Goal: Task Accomplishment & Management: Manage account settings

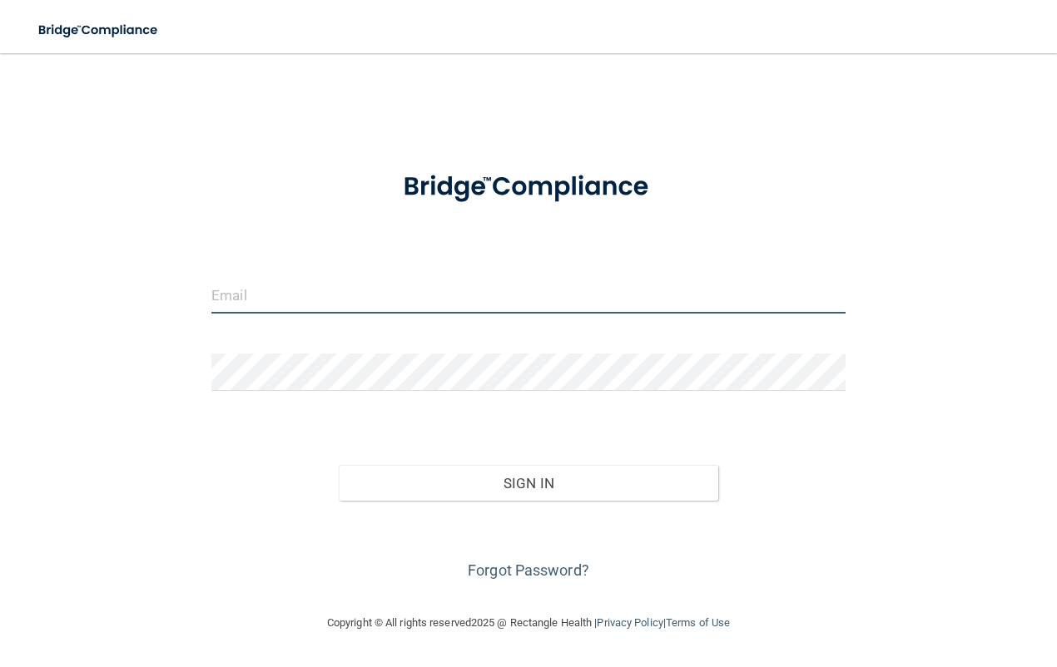
click at [322, 291] on input "email" at bounding box center [528, 294] width 634 height 37
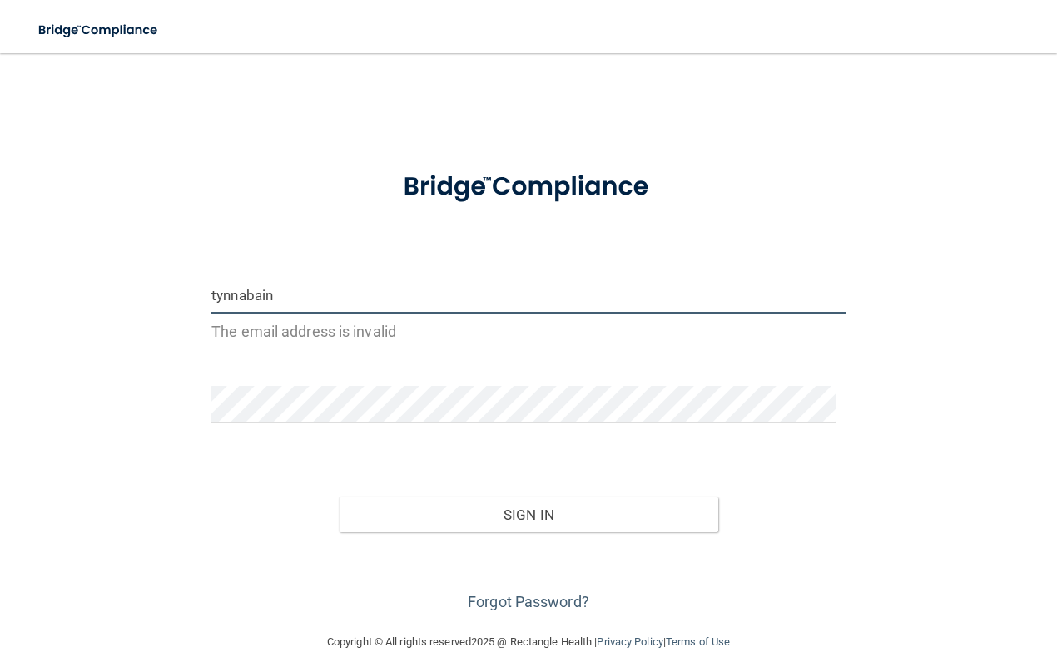
type input "[EMAIL_ADDRESS][DOMAIN_NAME]"
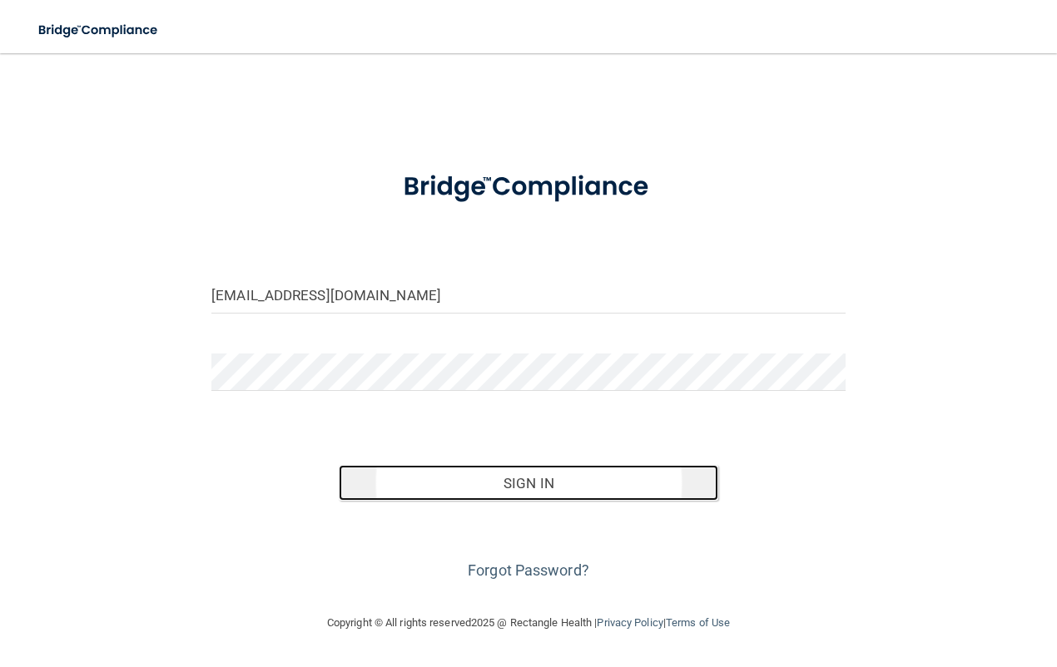
click at [534, 476] on button "Sign In" at bounding box center [529, 483] width 380 height 37
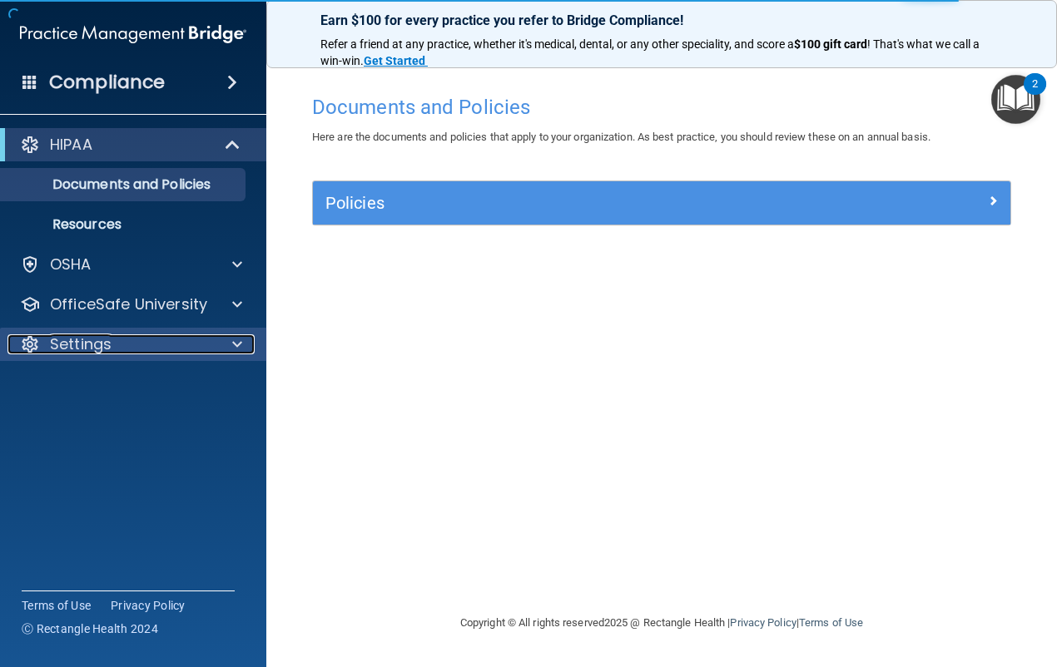
click at [241, 346] on span at bounding box center [237, 345] width 10 height 20
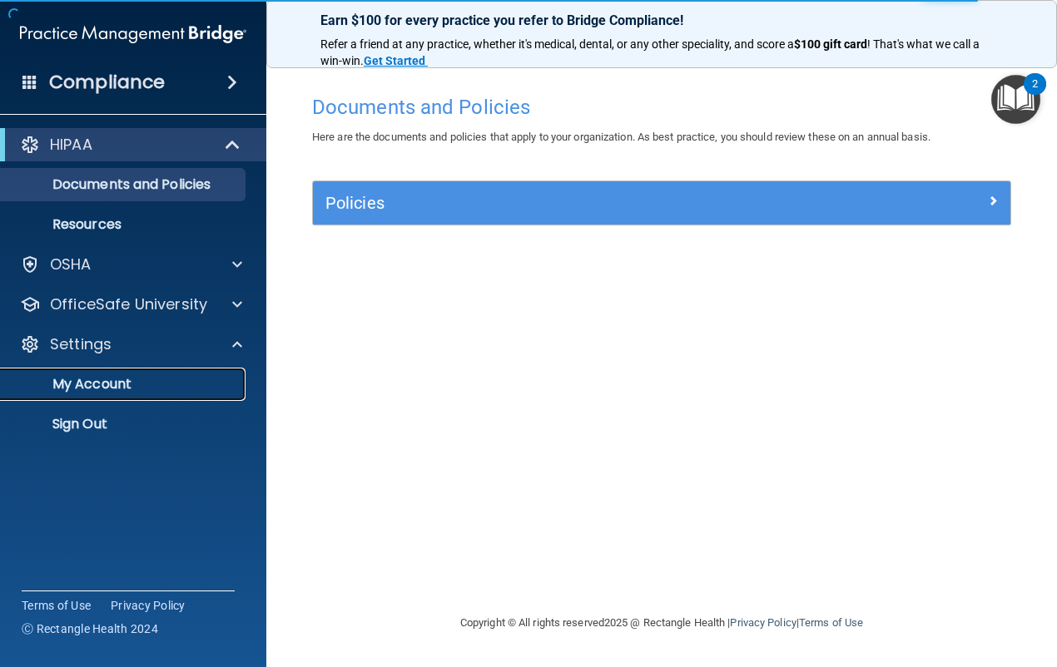
click at [140, 384] on p "My Account" at bounding box center [124, 384] width 227 height 17
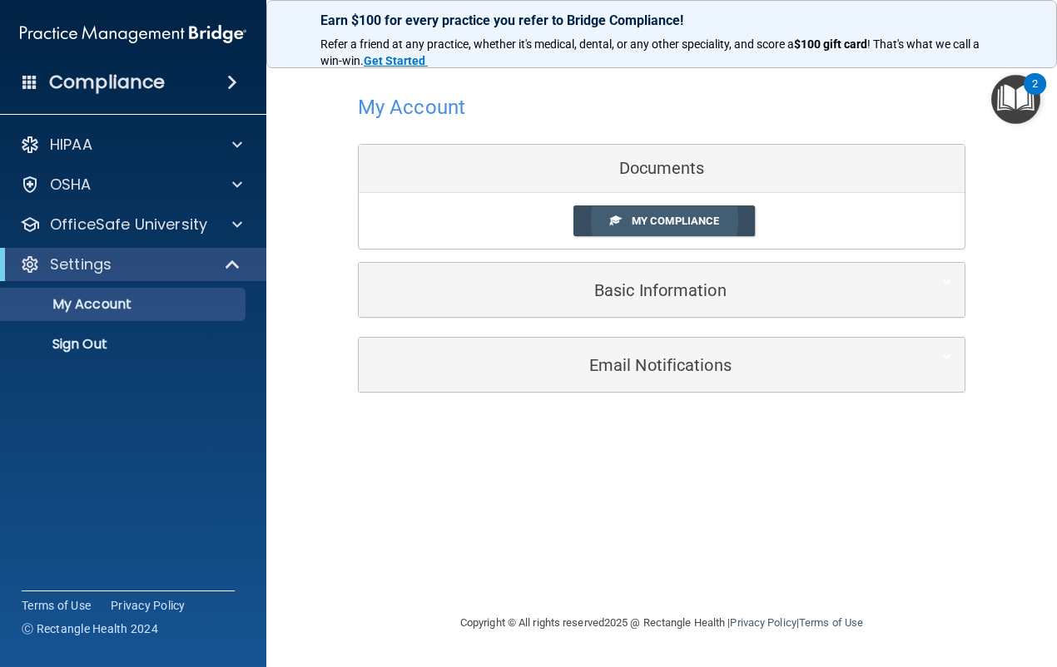
click at [647, 221] on span "My Compliance" at bounding box center [675, 221] width 87 height 12
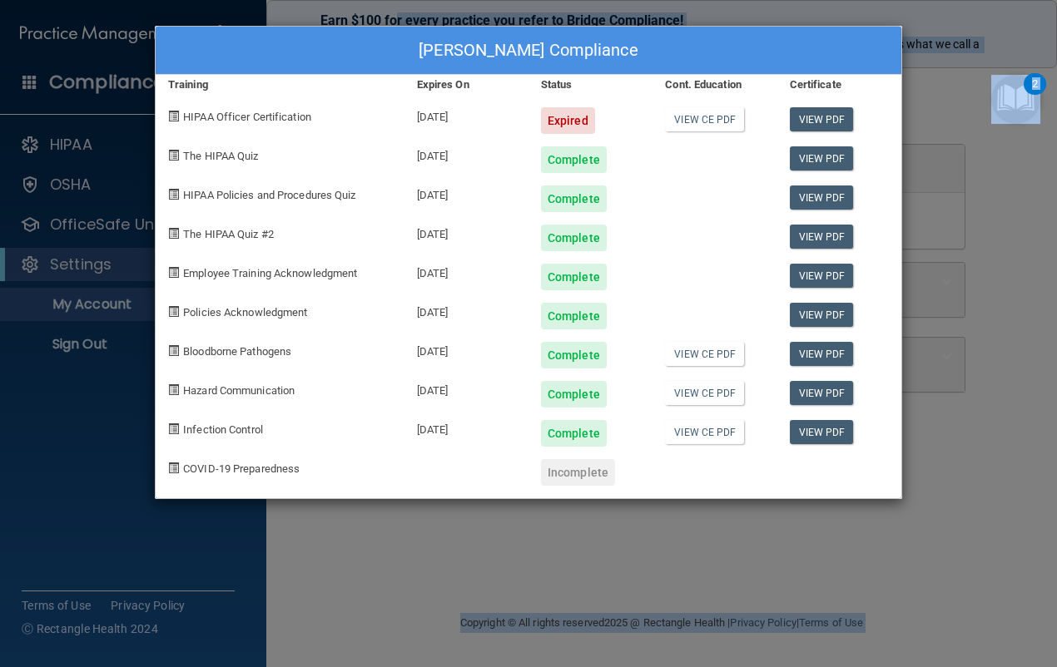
drag, startPoint x: 395, startPoint y: 51, endPoint x: 396, endPoint y: -15, distance: 65.8
click at [396, 0] on html "Compliance HIPAA Documents and Policies Report an Incident Business Associates …" at bounding box center [528, 333] width 1057 height 667
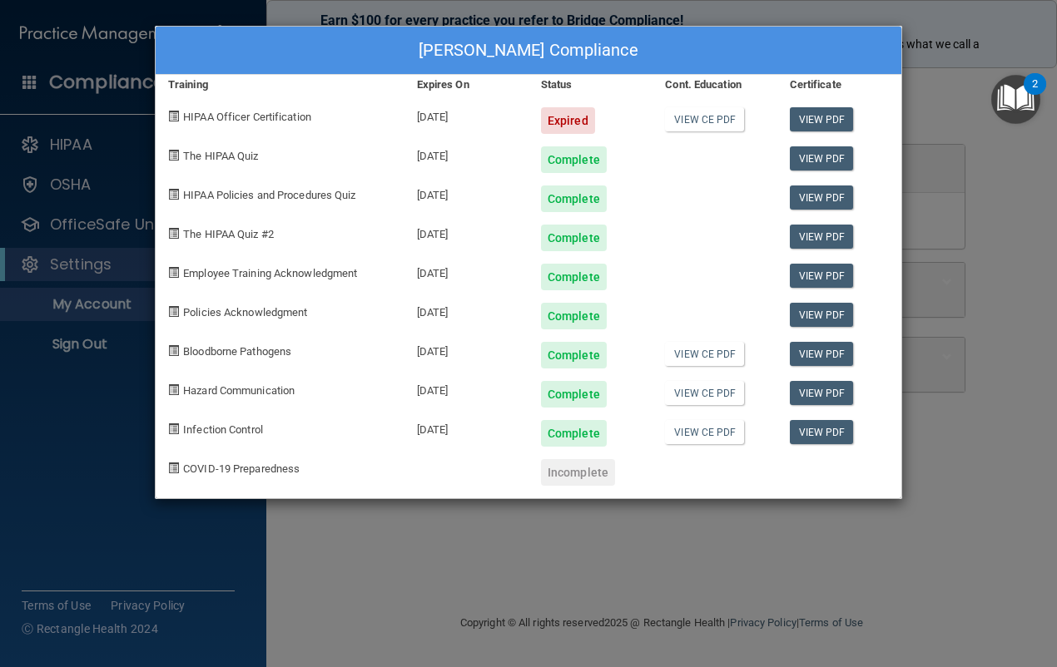
click at [1041, 27] on div "[PERSON_NAME] Compliance Training Expires On Status Cont. Education Certificate…" at bounding box center [528, 333] width 1057 height 667
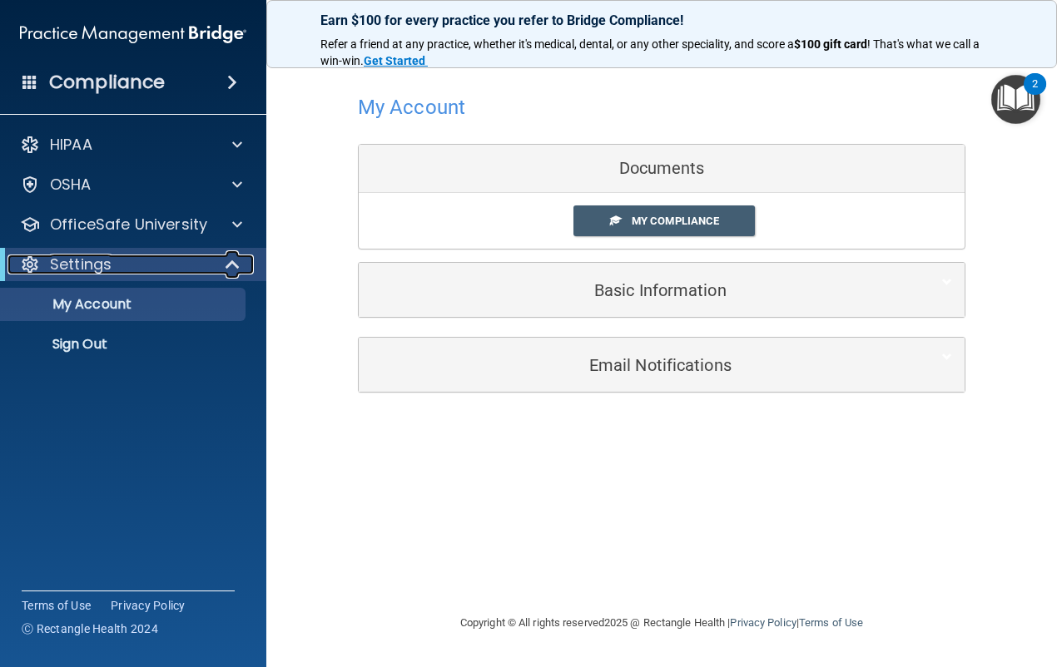
click at [241, 264] on div at bounding box center [233, 265] width 41 height 20
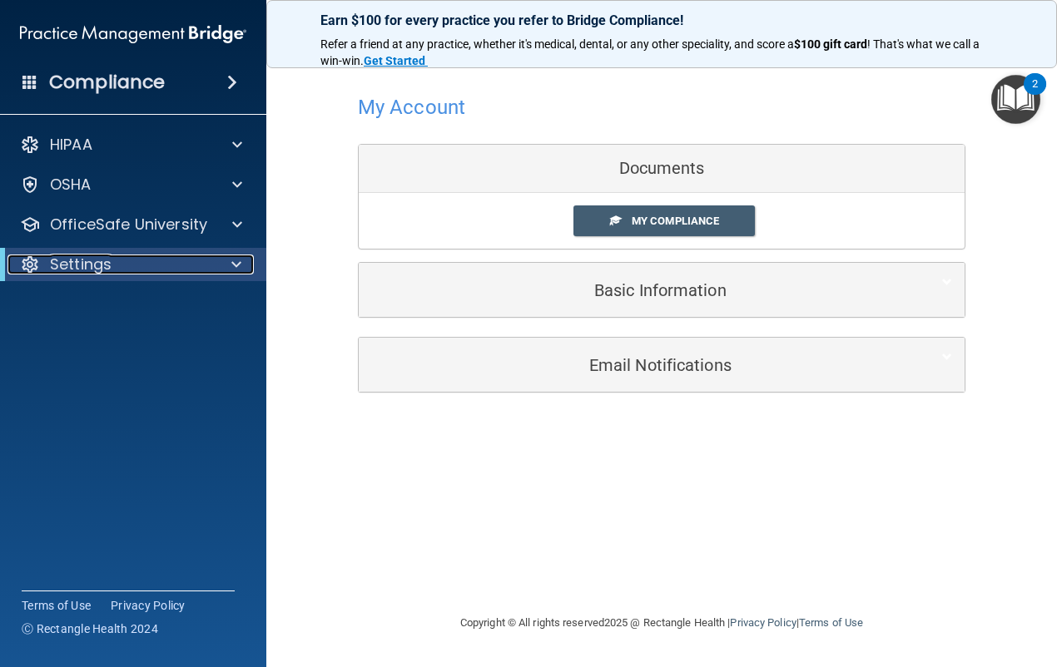
click at [241, 264] on div at bounding box center [233, 265] width 41 height 20
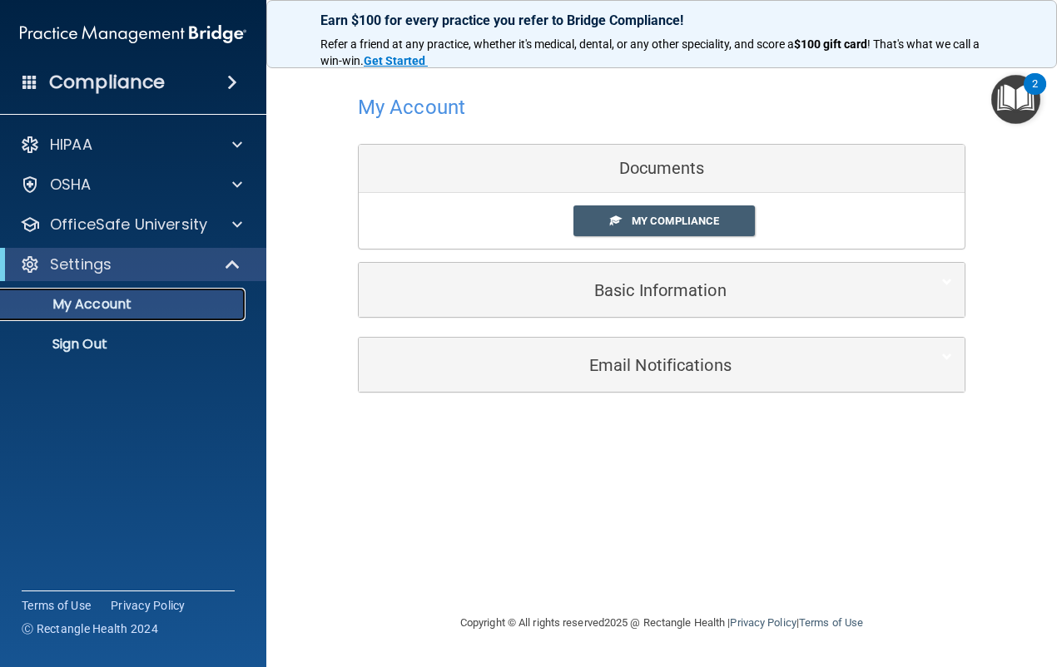
click at [184, 306] on p "My Account" at bounding box center [124, 304] width 227 height 17
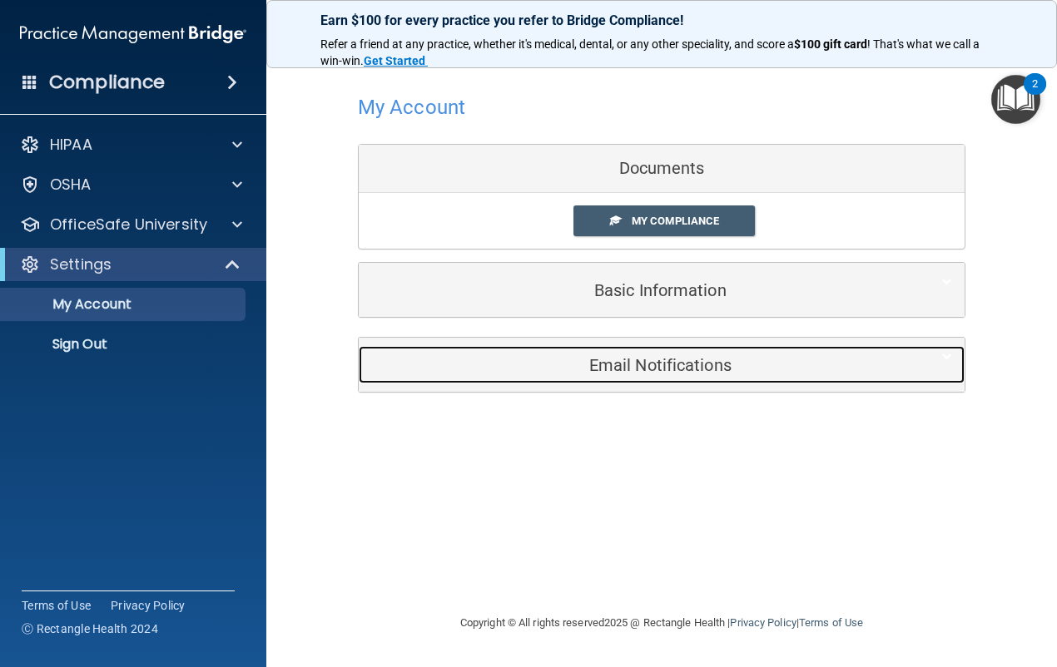
click at [642, 375] on h5 "Email Notifications" at bounding box center [636, 365] width 530 height 18
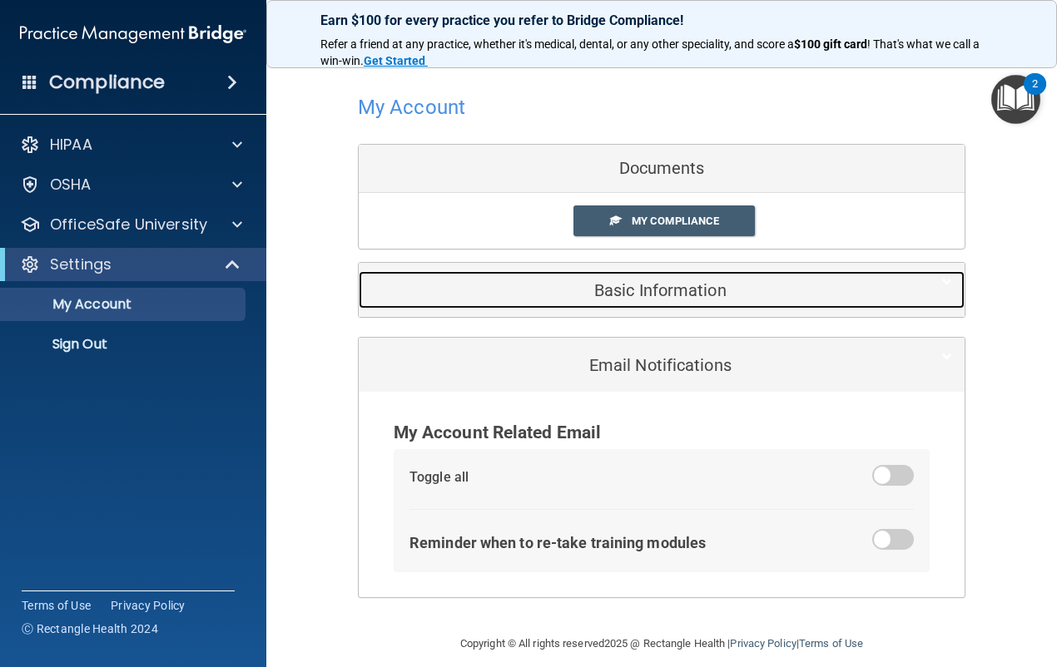
click at [637, 287] on h5 "Basic Information" at bounding box center [636, 290] width 530 height 18
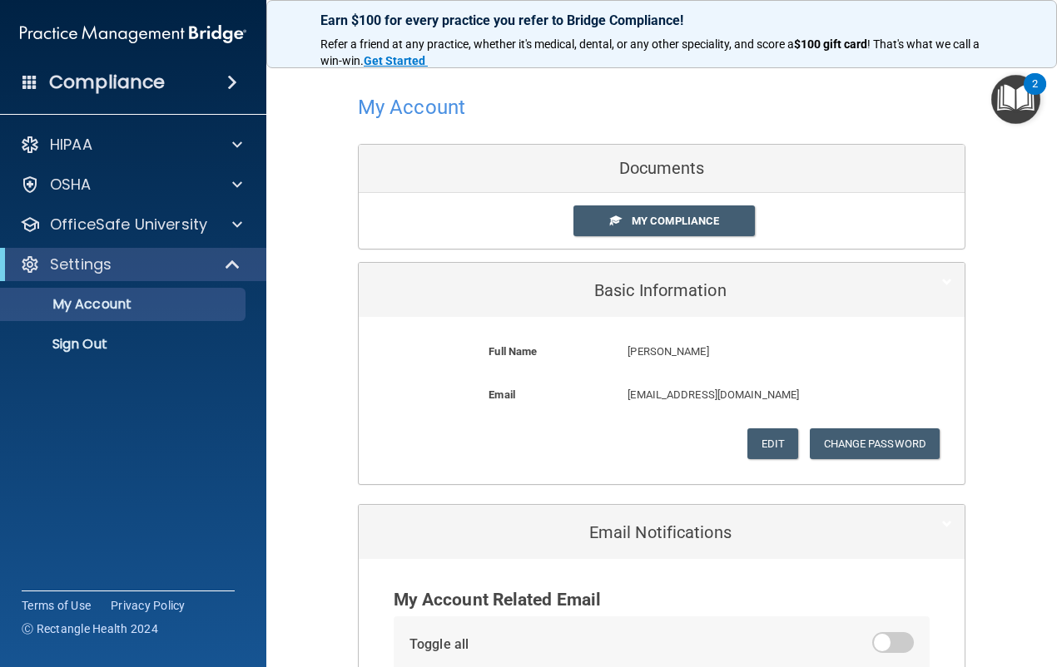
click at [666, 169] on div "Documents" at bounding box center [662, 169] width 606 height 48
click at [639, 223] on span "My Compliance" at bounding box center [675, 221] width 87 height 12
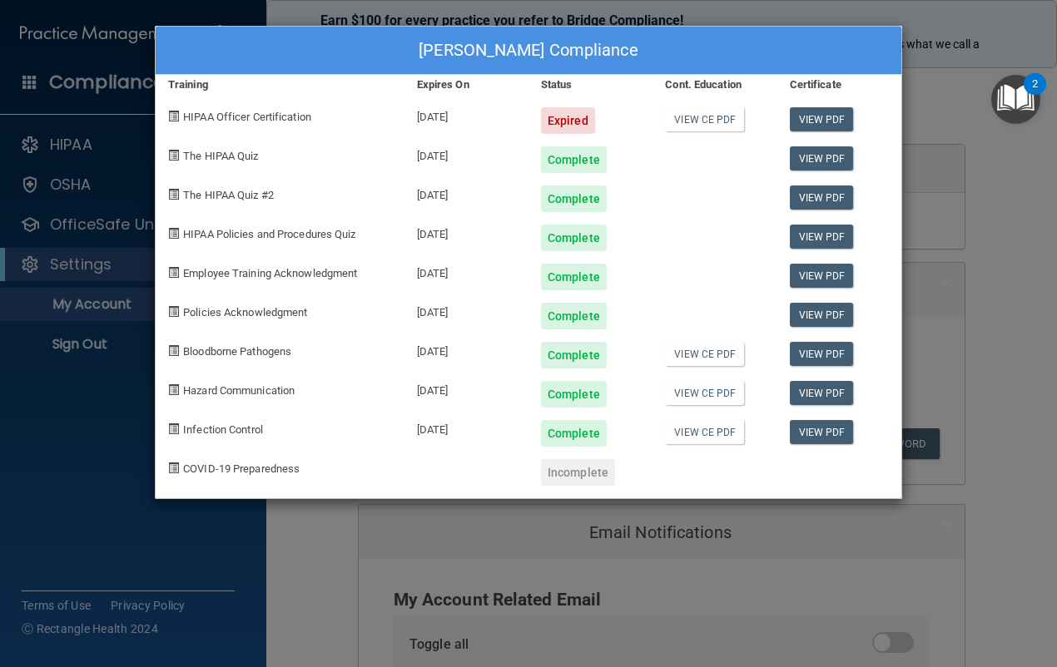
click at [97, 139] on div "[PERSON_NAME] Compliance Training Expires On Status Cont. Education Certificate…" at bounding box center [528, 333] width 1057 height 667
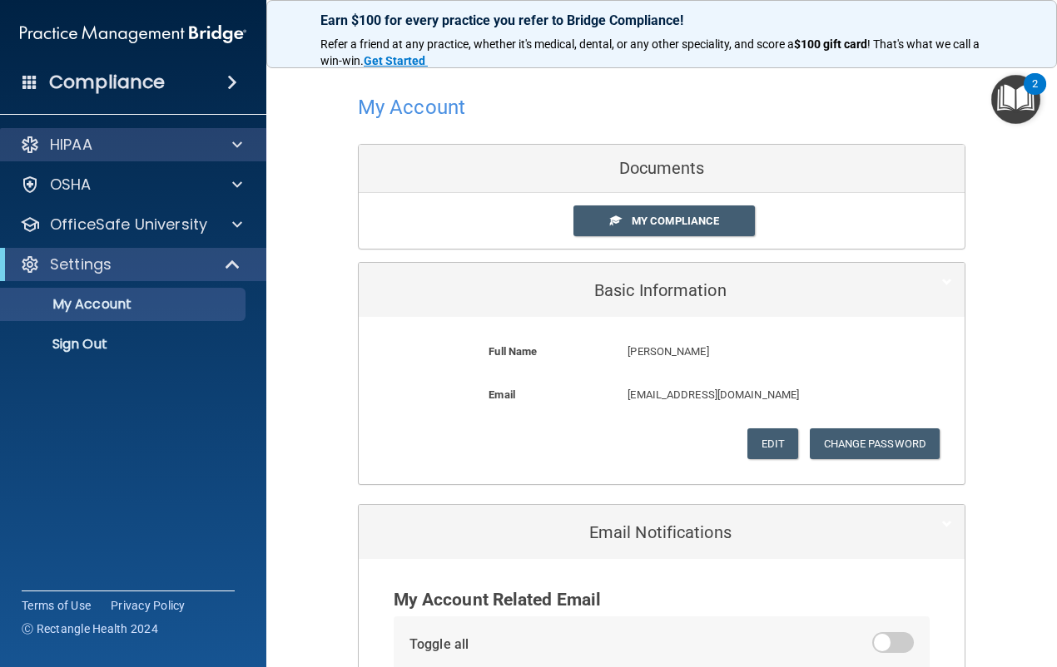
click at [212, 131] on div "HIPAA" at bounding box center [133, 144] width 267 height 33
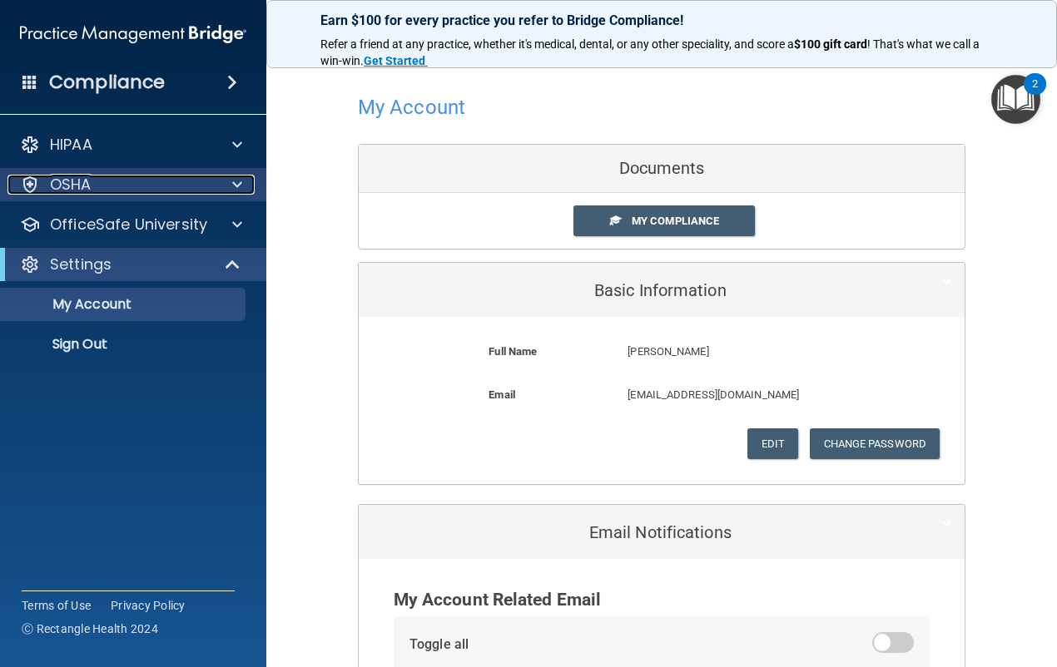
click at [242, 177] on div at bounding box center [235, 185] width 42 height 20
